Goal: Task Accomplishment & Management: Manage account settings

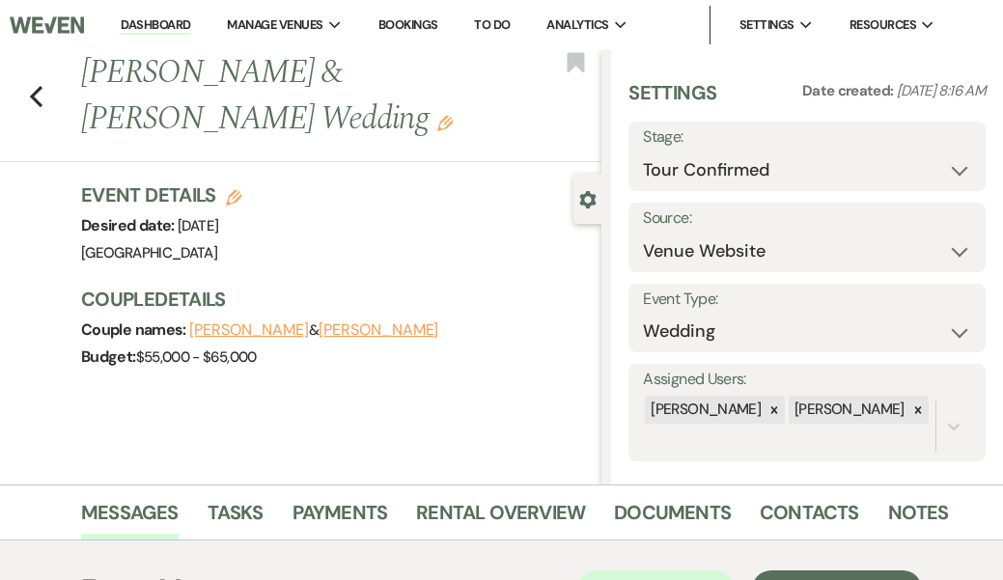
select select "4"
select select "5"
select select "8"
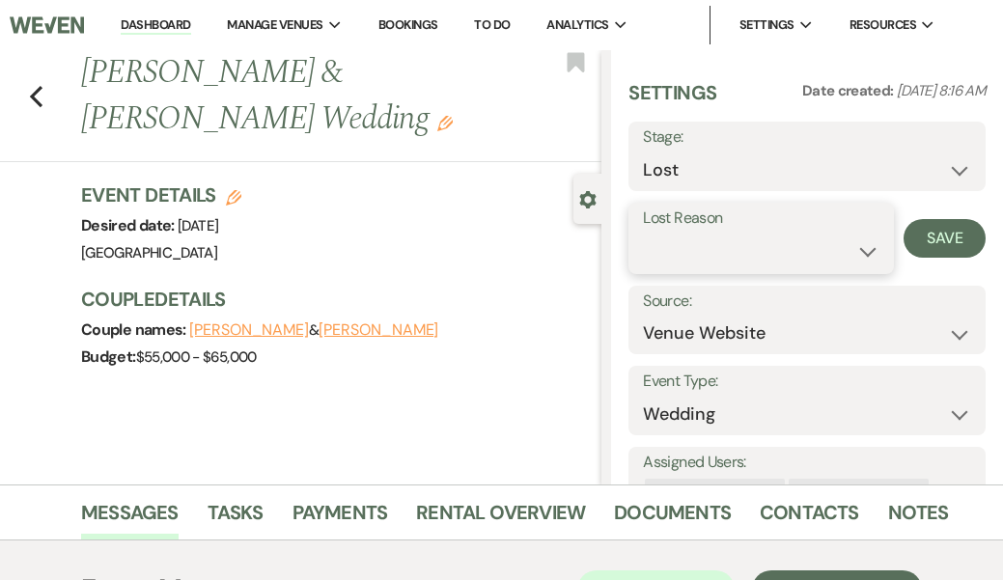
select select "1"
click at [835, 242] on input "Other" at bounding box center [850, 252] width 95 height 38
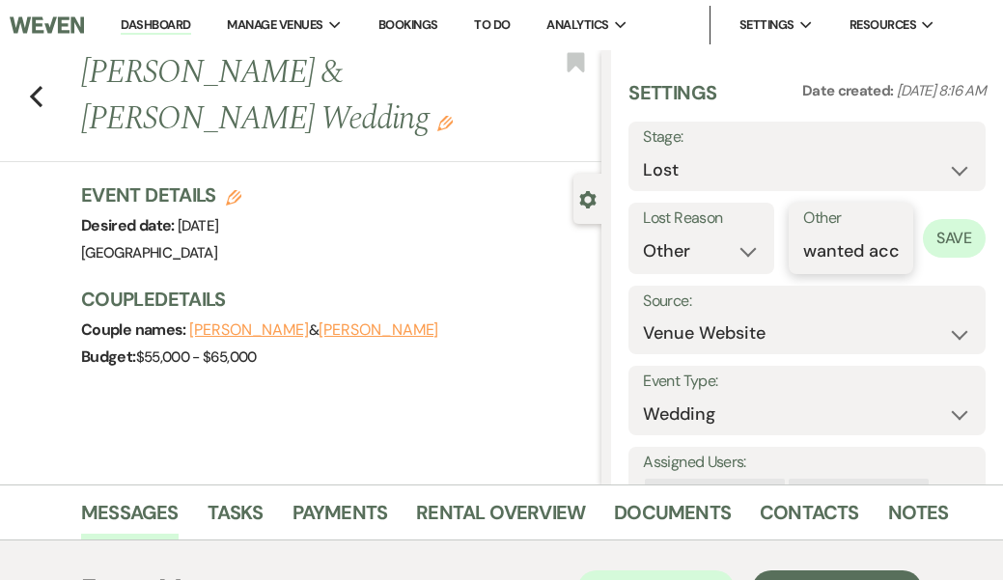
type input "wanted accommodations for guests"
click at [955, 238] on button "Save" at bounding box center [954, 238] width 63 height 39
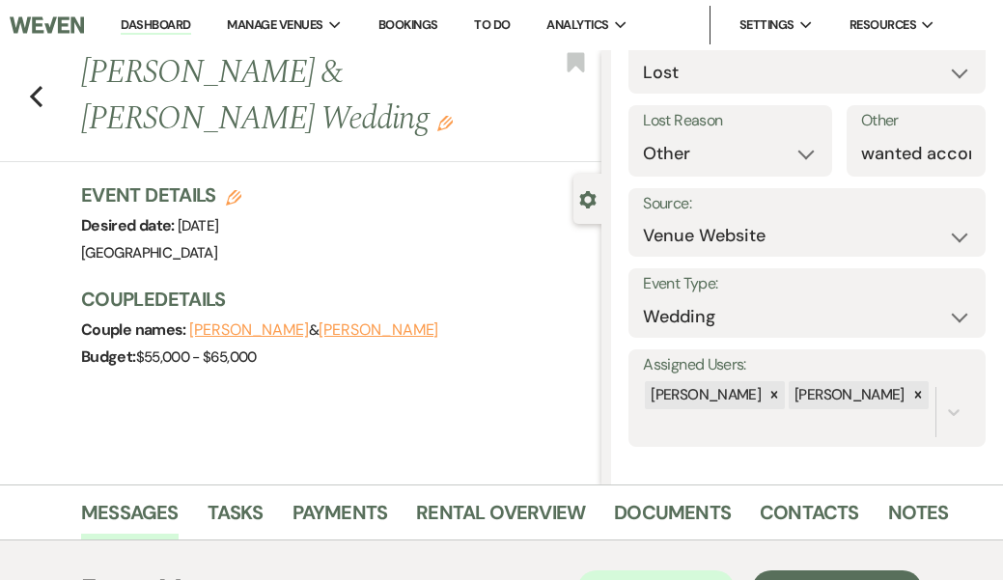
scroll to position [97, 0]
click at [462, 404] on div "Previous Nate Spector & Danielle Balsamo's Wedding Edit Bookmark Gear Settings …" at bounding box center [301, 267] width 602 height 434
click at [35, 95] on use "button" at bounding box center [36, 96] width 13 height 21
select select "8"
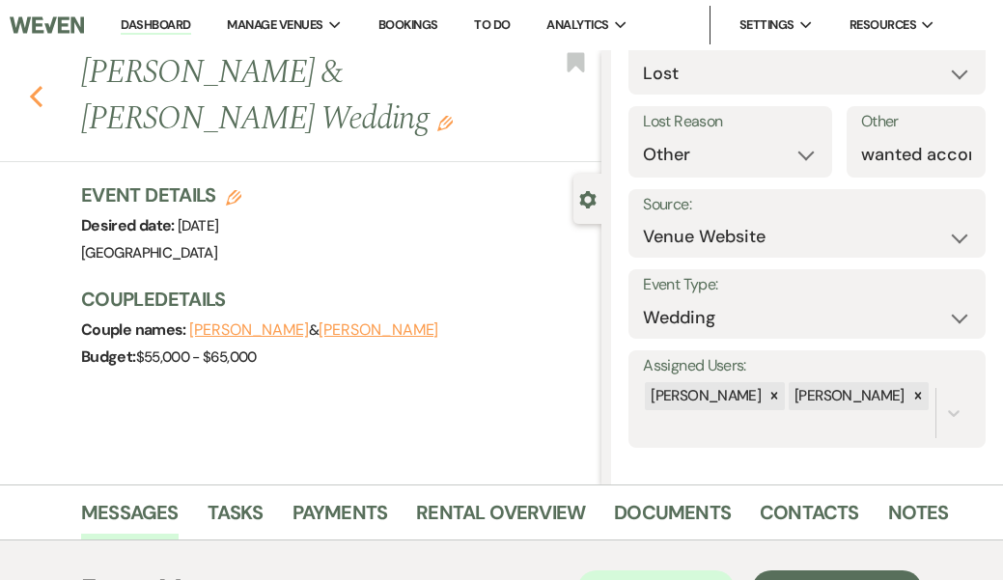
select select "1"
select select "8"
select select "5"
select select "8"
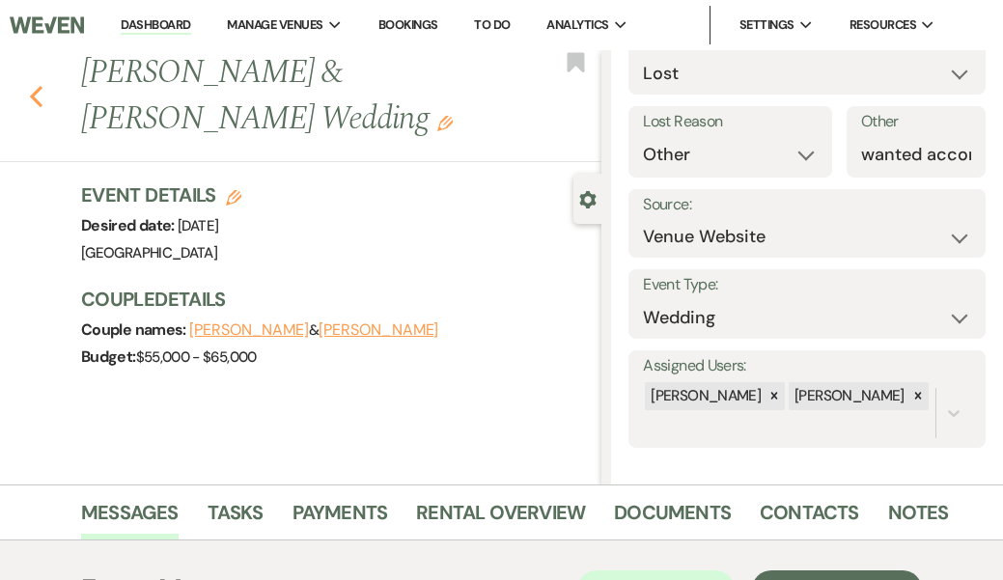
select select "1"
select select "8"
select select "6"
select select "8"
select select "5"
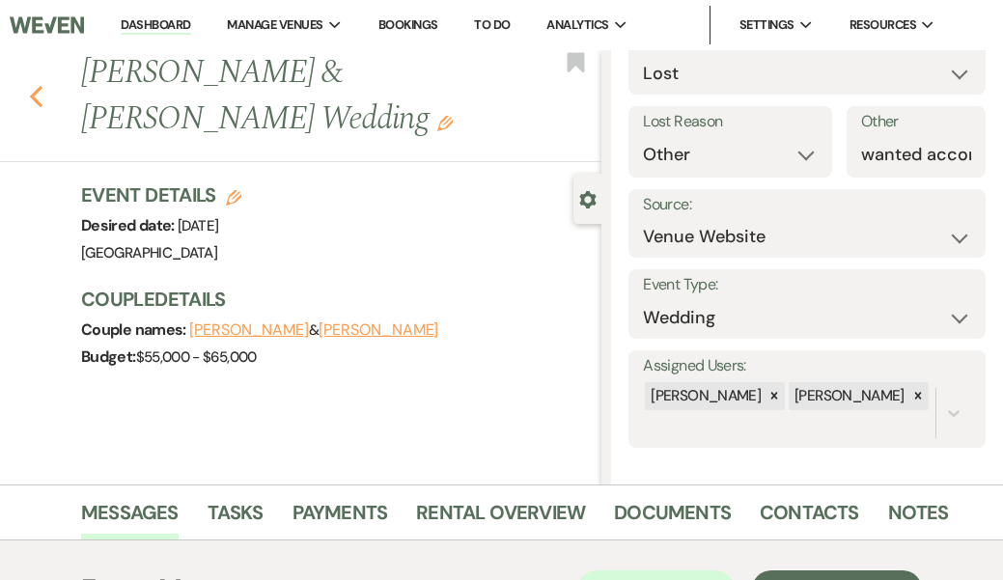
select select "8"
select select "1"
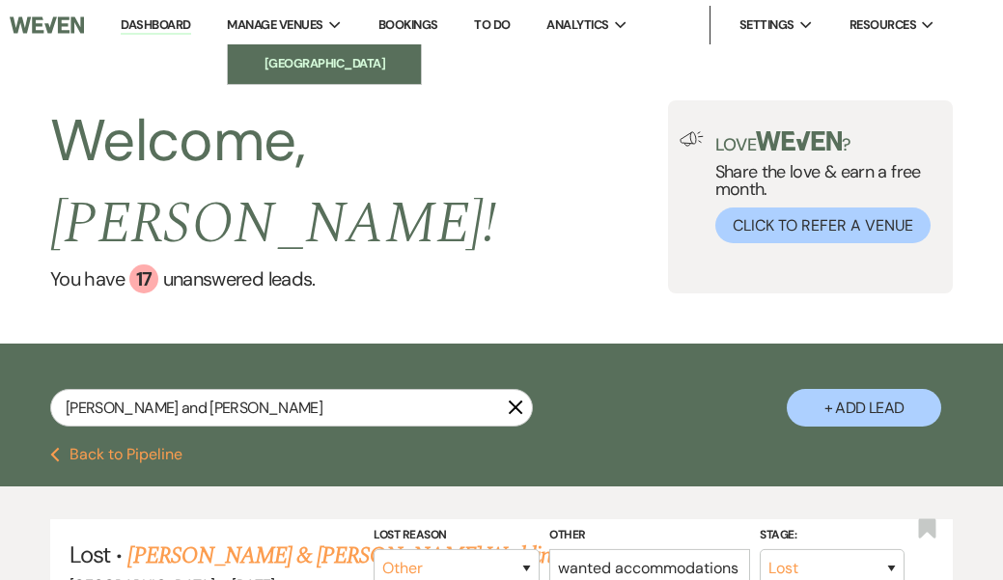
click at [305, 62] on li "[GEOGRAPHIC_DATA]" at bounding box center [325, 63] width 174 height 19
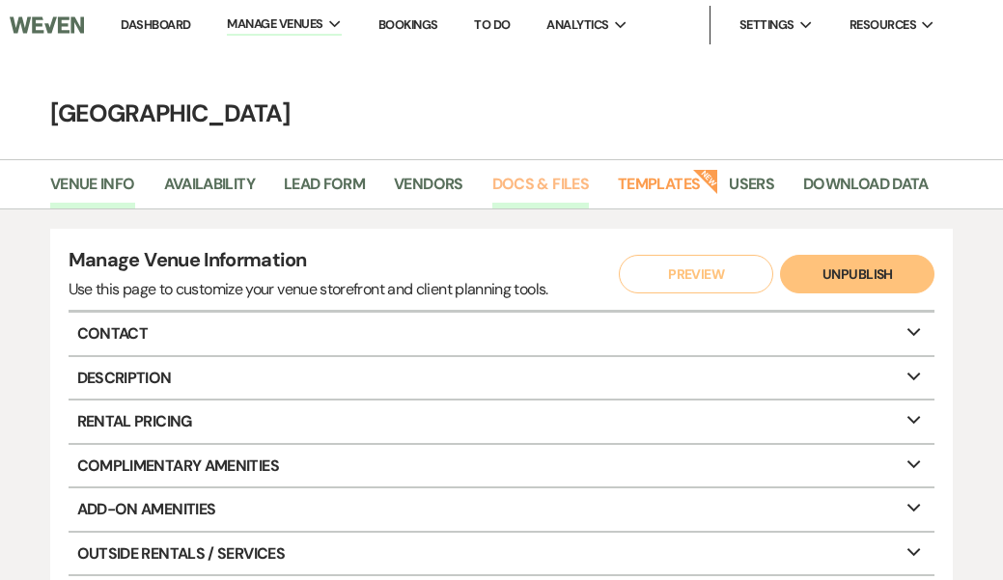
click at [548, 176] on link "Docs & Files" at bounding box center [540, 190] width 97 height 37
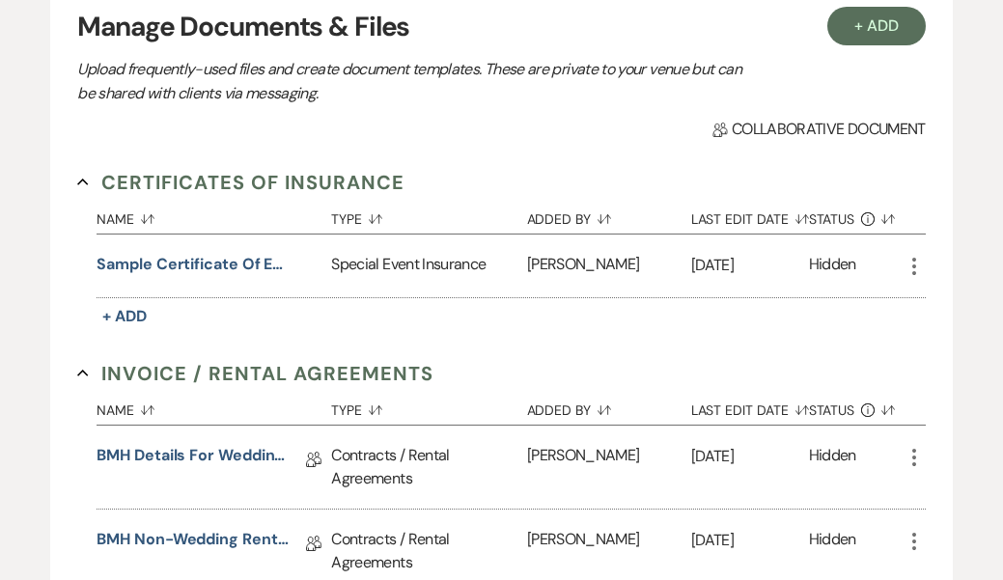
scroll to position [246, 0]
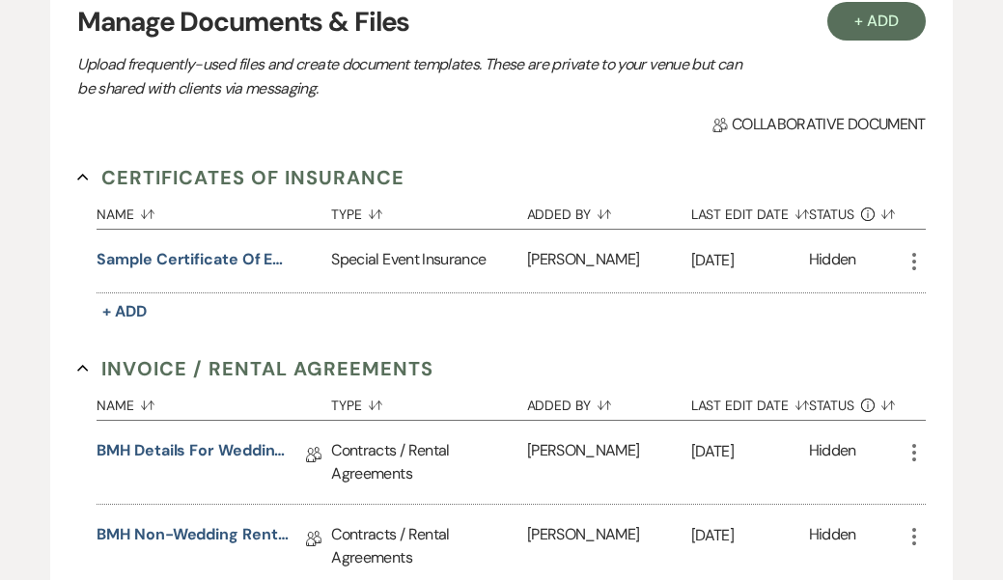
click at [915, 254] on use "button" at bounding box center [914, 261] width 4 height 17
click at [942, 297] on link "Download Download" at bounding box center [968, 300] width 131 height 33
click at [913, 453] on use "button" at bounding box center [914, 452] width 4 height 17
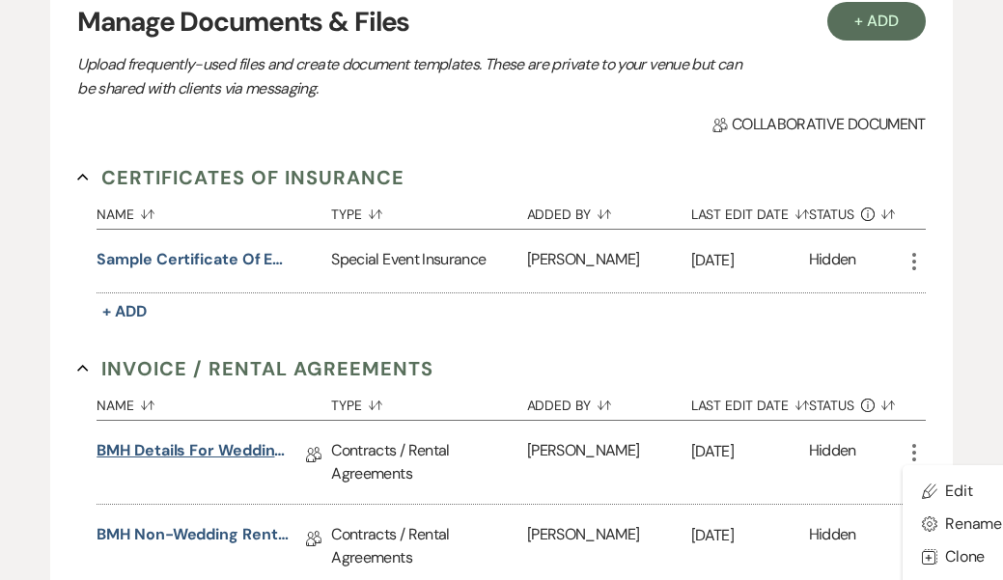
click at [253, 445] on link "BMH Details for Wedding Rental Agreement" at bounding box center [193, 454] width 193 height 30
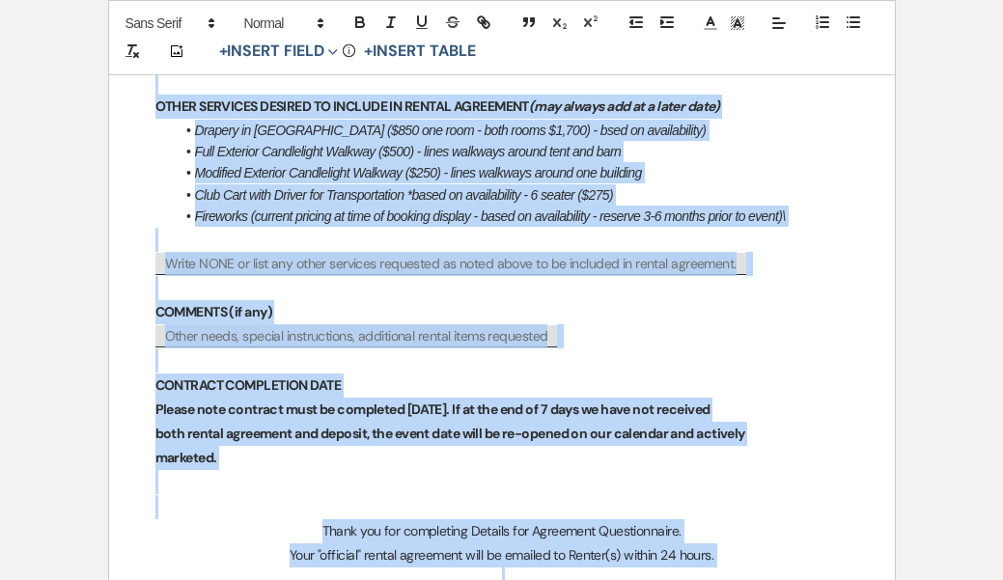
scroll to position [2388, 0]
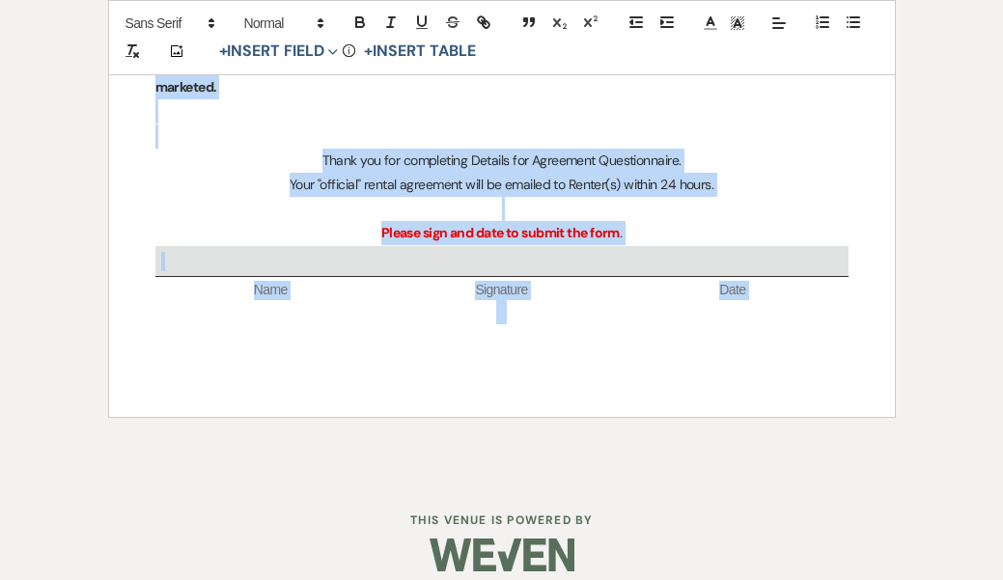
drag, startPoint x: 144, startPoint y: 327, endPoint x: 358, endPoint y: 670, distance: 404.3
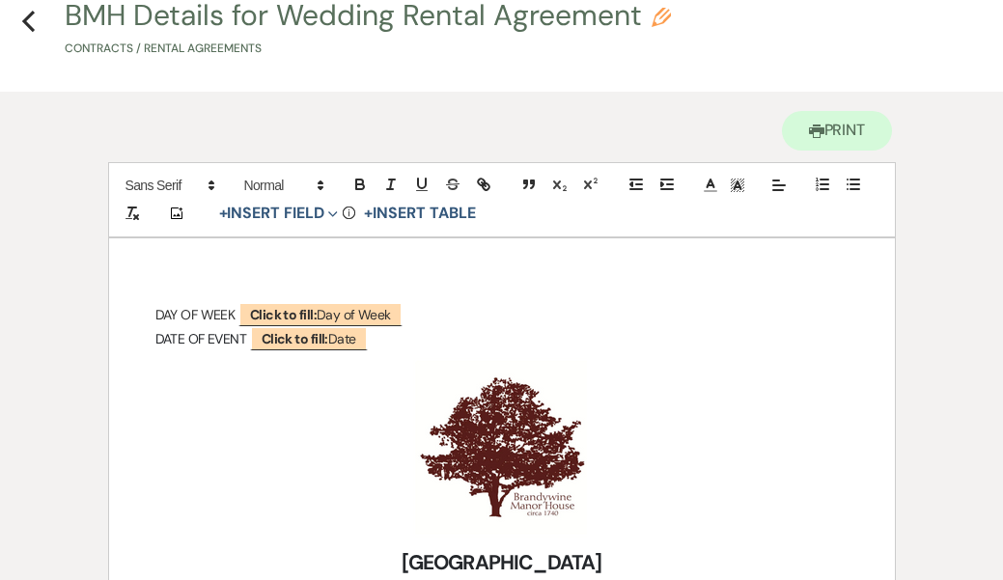
scroll to position [98, 0]
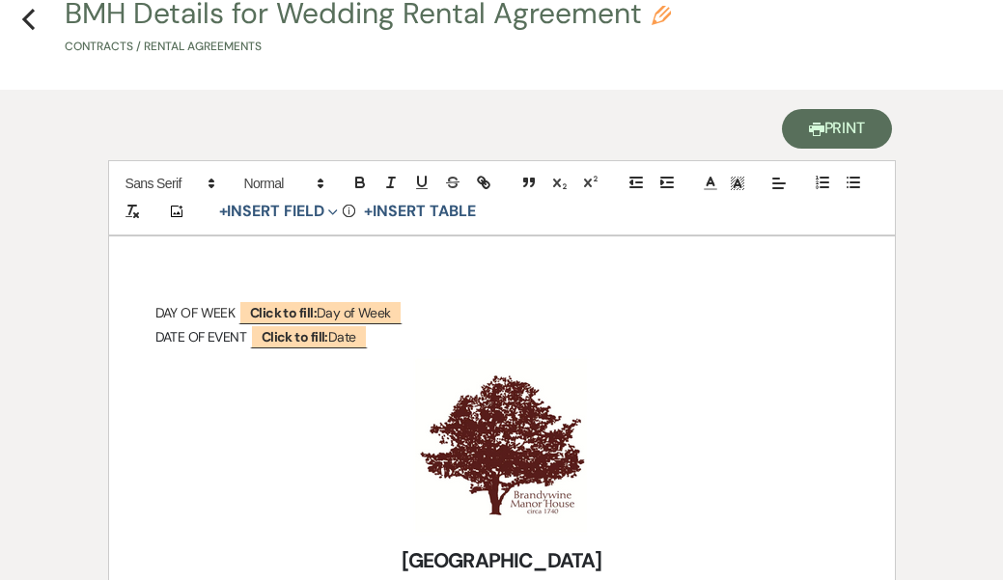
click at [829, 130] on button "Printer Print" at bounding box center [837, 129] width 111 height 40
click at [834, 126] on button "Printer Print" at bounding box center [837, 129] width 111 height 40
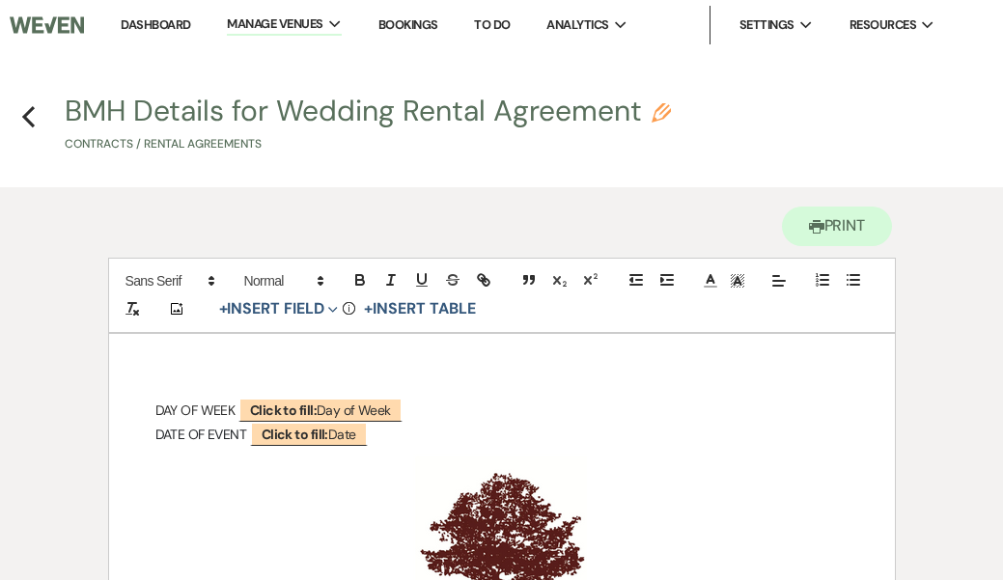
scroll to position [0, 0]
click at [823, 232] on button "Printer Print" at bounding box center [837, 227] width 111 height 40
